Goal: Download file/media

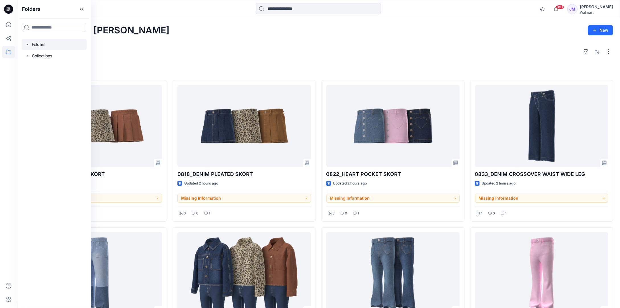
click at [41, 43] on div at bounding box center [54, 44] width 65 height 11
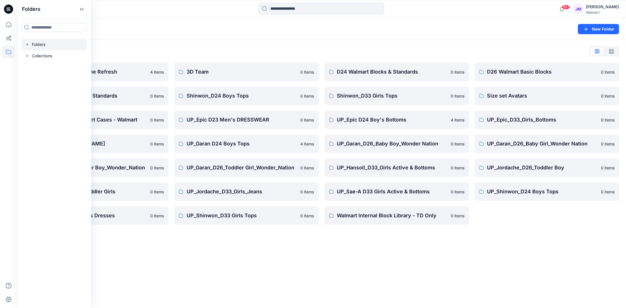
click at [324, 253] on div "Folders New Folder Folders List ****Kids 3D Stylezone Refresh 4 items D33 Walma…" at bounding box center [321, 163] width 609 height 290
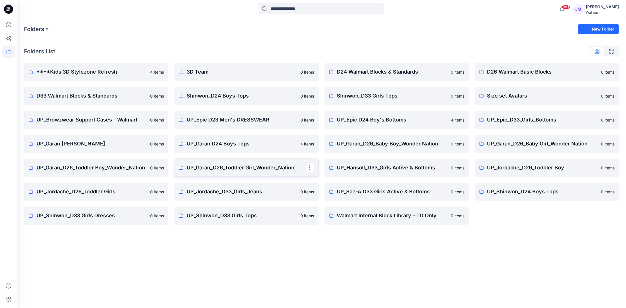
click at [206, 169] on p "UP_Garan_D26_Toddler Girl_Wonder_Nation" at bounding box center [246, 168] width 118 height 8
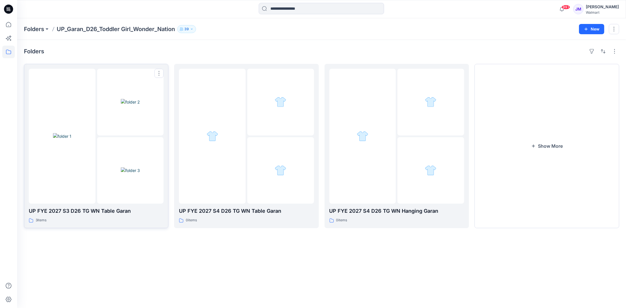
click at [121, 167] on img at bounding box center [130, 170] width 19 height 6
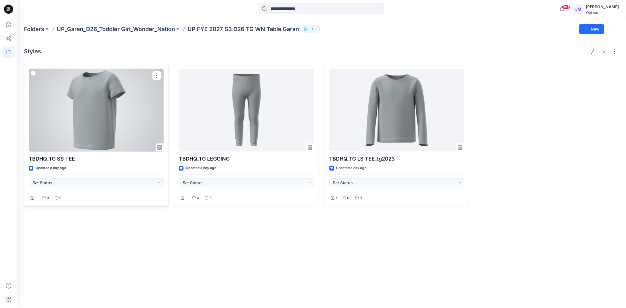
click at [131, 107] on div at bounding box center [96, 110] width 135 height 83
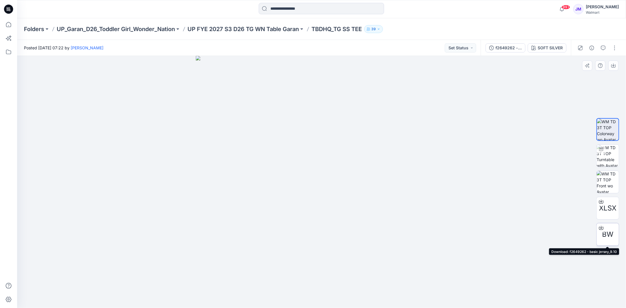
click at [603, 228] on icon at bounding box center [601, 227] width 5 height 5
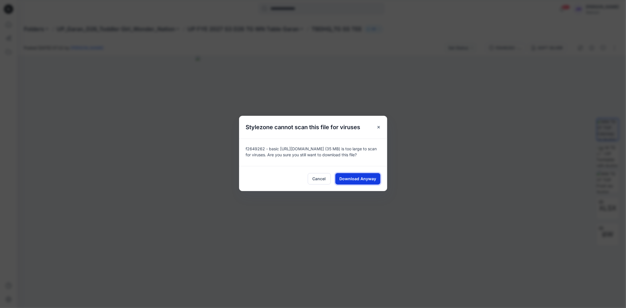
click at [358, 176] on span "Download Anyway" at bounding box center [357, 179] width 37 height 6
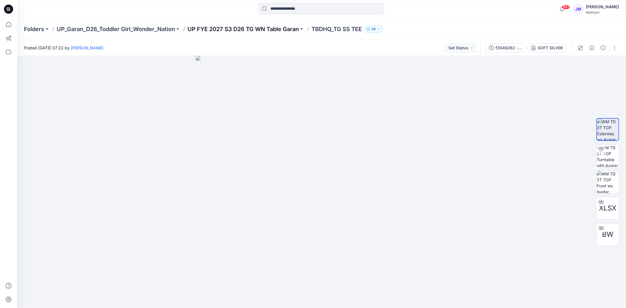
click at [266, 28] on p "UP FYE 2027 S3 D26 TG WN Table Garan" at bounding box center [243, 29] width 111 height 8
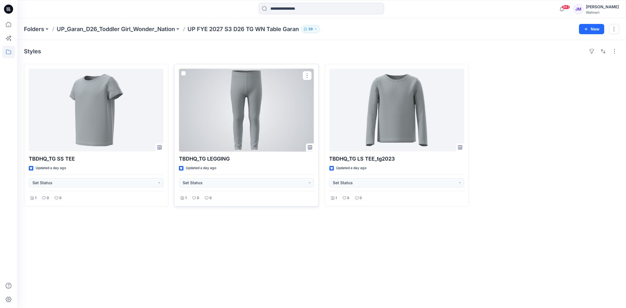
click at [252, 118] on div at bounding box center [246, 110] width 135 height 83
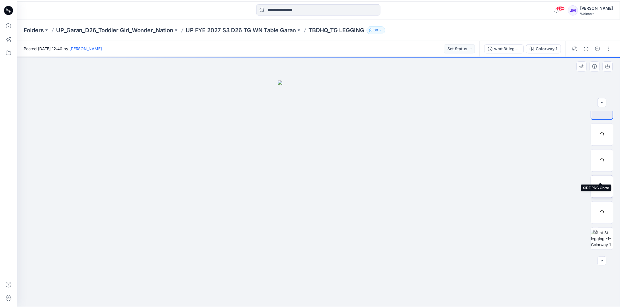
scroll to position [64, 0]
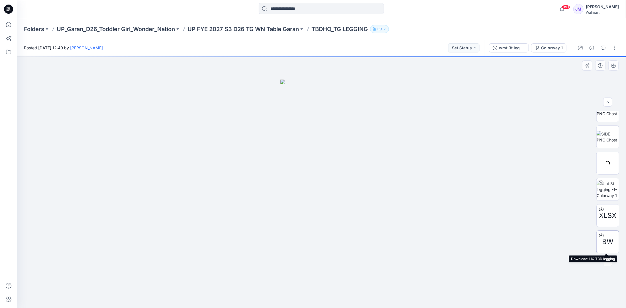
click at [599, 236] on icon at bounding box center [601, 235] width 5 height 5
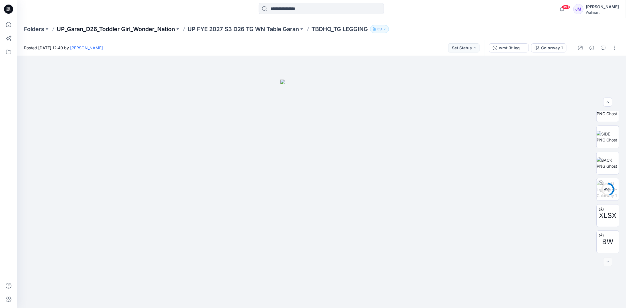
click at [168, 27] on p "UP_Garan_D26_Toddler Girl_Wonder_Nation" at bounding box center [116, 29] width 118 height 8
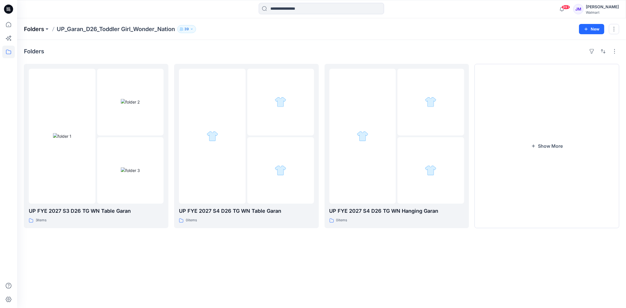
click at [31, 29] on p "Folders" at bounding box center [34, 29] width 20 height 8
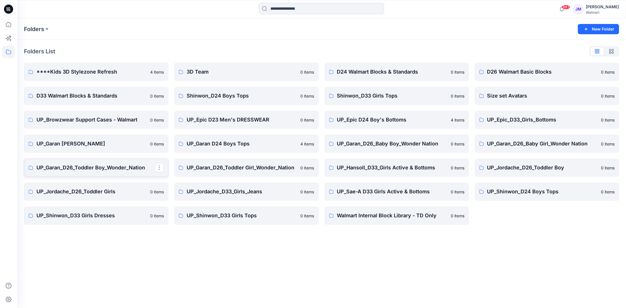
click at [101, 167] on p "UP_Garan_D26_Toddler Boy_Wonder_Nation" at bounding box center [95, 168] width 118 height 8
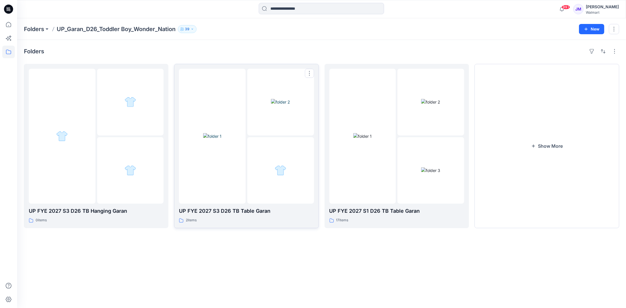
click at [271, 175] on div at bounding box center [280, 170] width 67 height 67
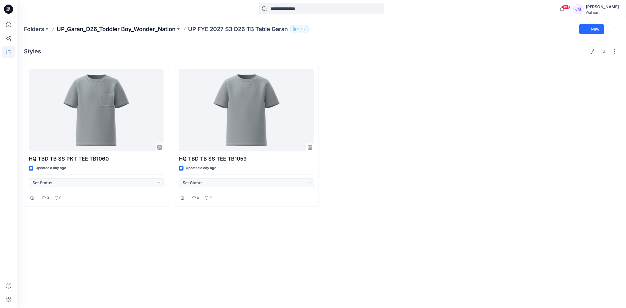
click at [146, 28] on p "UP_Garan_D26_Toddler Boy_Wonder_Nation" at bounding box center [116, 29] width 119 height 8
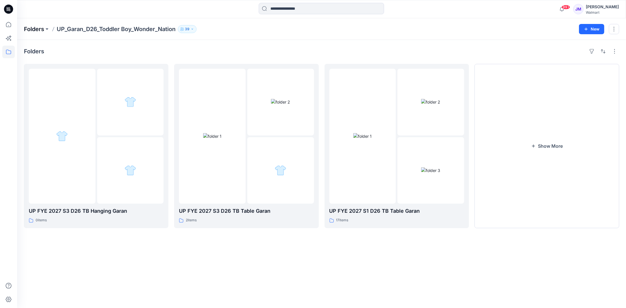
click at [34, 30] on p "Folders" at bounding box center [34, 29] width 20 height 8
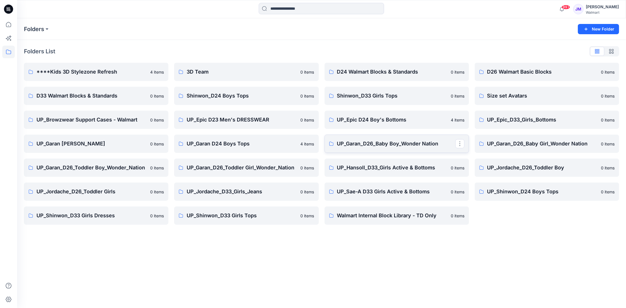
click at [398, 140] on p "UP_Garan_D26_Baby Boy_Wonder Nation" at bounding box center [396, 144] width 118 height 8
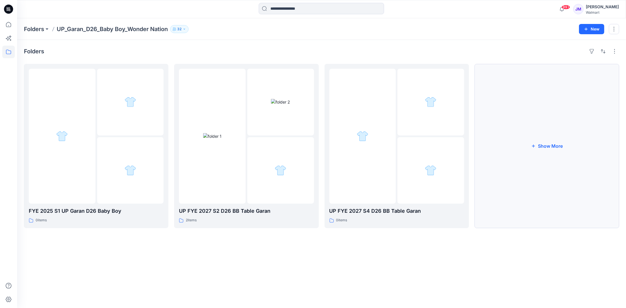
click at [547, 145] on button "Show More" at bounding box center [547, 146] width 144 height 164
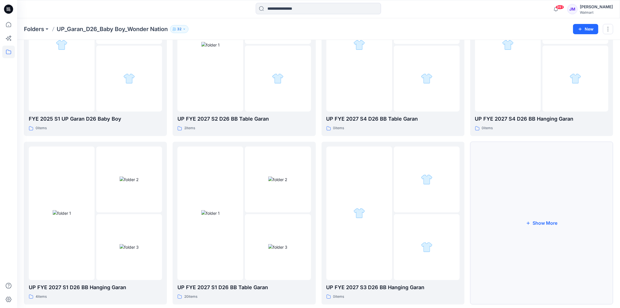
scroll to position [103, 0]
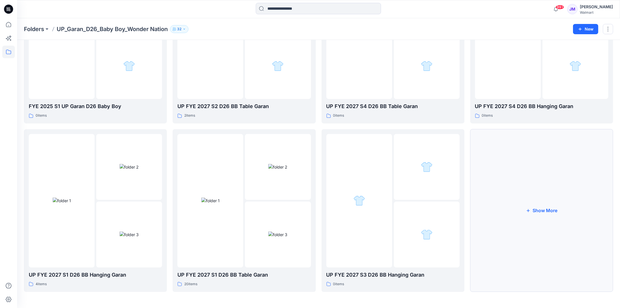
click at [539, 210] on button "Show More" at bounding box center [541, 210] width 143 height 163
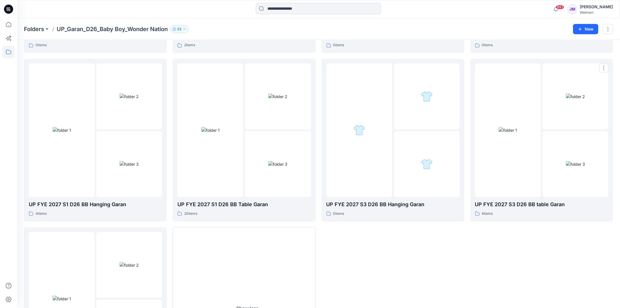
scroll to position [179, 0]
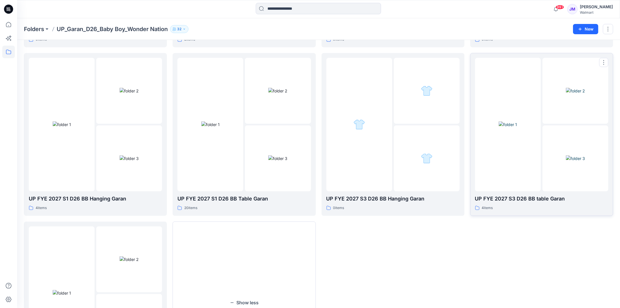
click at [566, 155] on img at bounding box center [575, 158] width 19 height 6
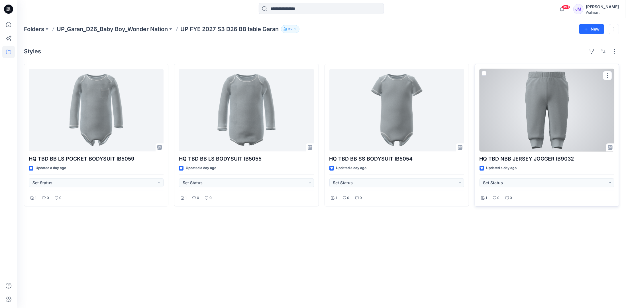
click at [549, 120] on div at bounding box center [547, 110] width 135 height 83
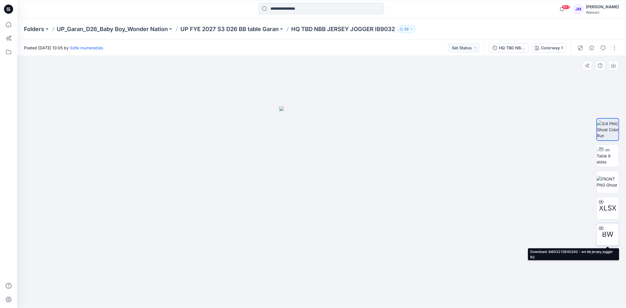
click at [602, 227] on icon at bounding box center [601, 227] width 5 height 5
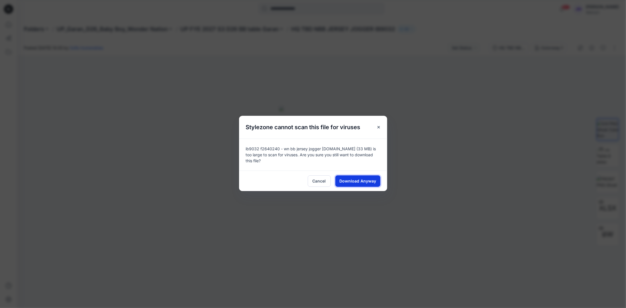
click at [349, 179] on span "Download Anyway" at bounding box center [357, 181] width 37 height 6
